Goal: Task Accomplishment & Management: Use online tool/utility

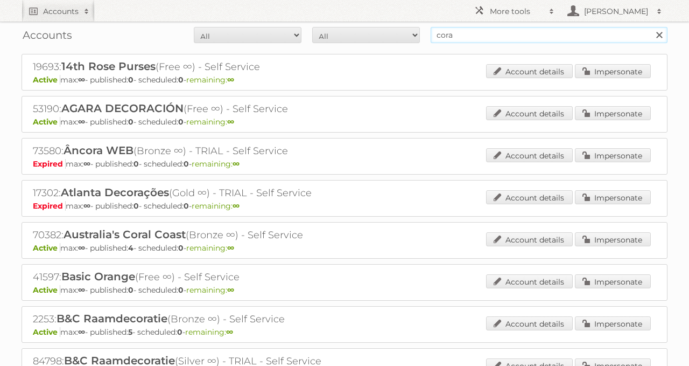
click at [487, 39] on input "cora" at bounding box center [549, 35] width 237 height 16
type input "dirck3"
click at [651, 27] on input "Search" at bounding box center [659, 35] width 16 height 16
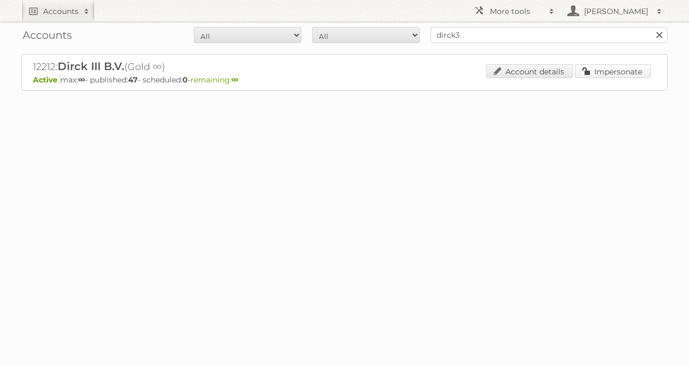
click at [586, 67] on link "Impersonate" at bounding box center [613, 71] width 76 height 14
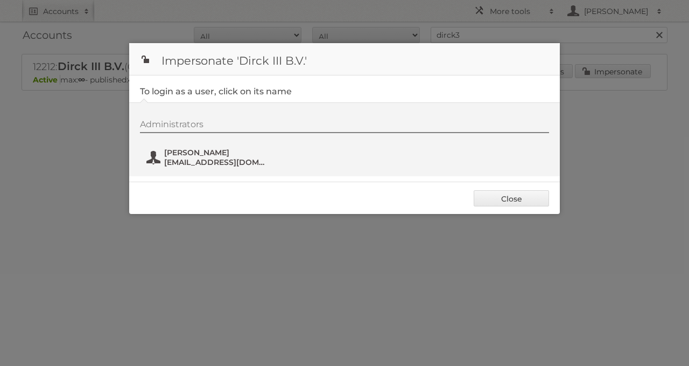
click at [195, 154] on span "[PERSON_NAME]" at bounding box center [216, 153] width 104 height 10
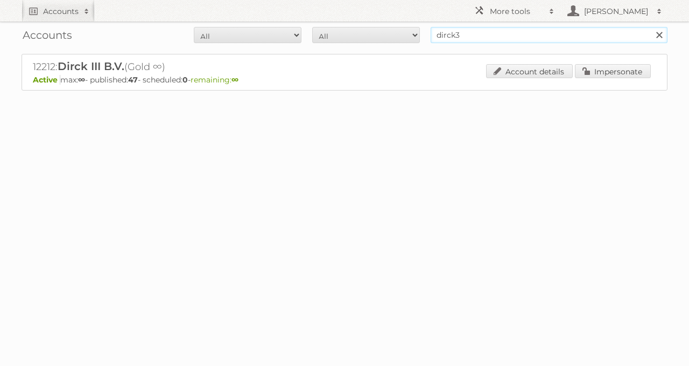
click at [500, 27] on input "dirck3" at bounding box center [549, 35] width 237 height 16
type input "cora"
click at [651, 27] on input "Search" at bounding box center [659, 35] width 16 height 16
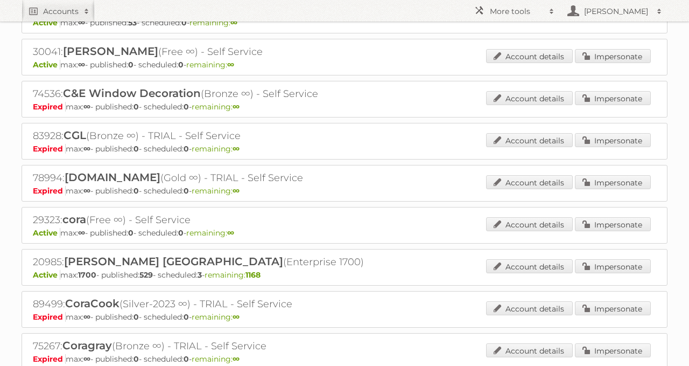
scroll to position [535, 0]
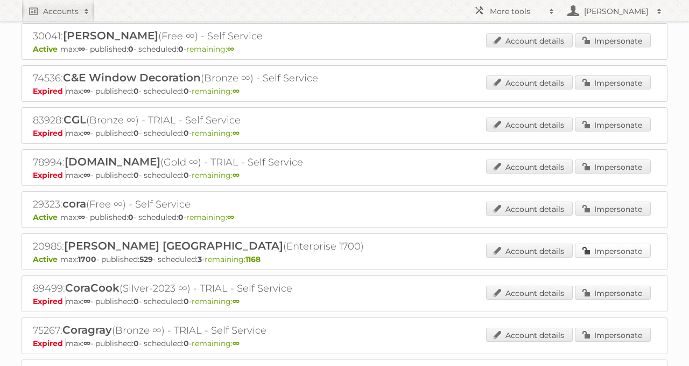
click at [634, 243] on link "Impersonate" at bounding box center [613, 250] width 76 height 14
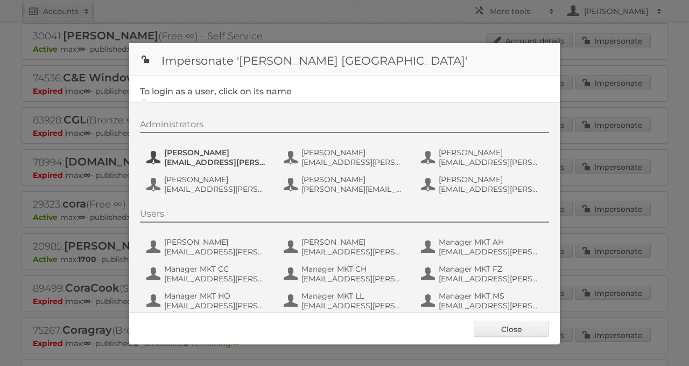
click at [185, 164] on span "acrappe@cora.be" at bounding box center [216, 162] width 104 height 10
